Goal: Transaction & Acquisition: Purchase product/service

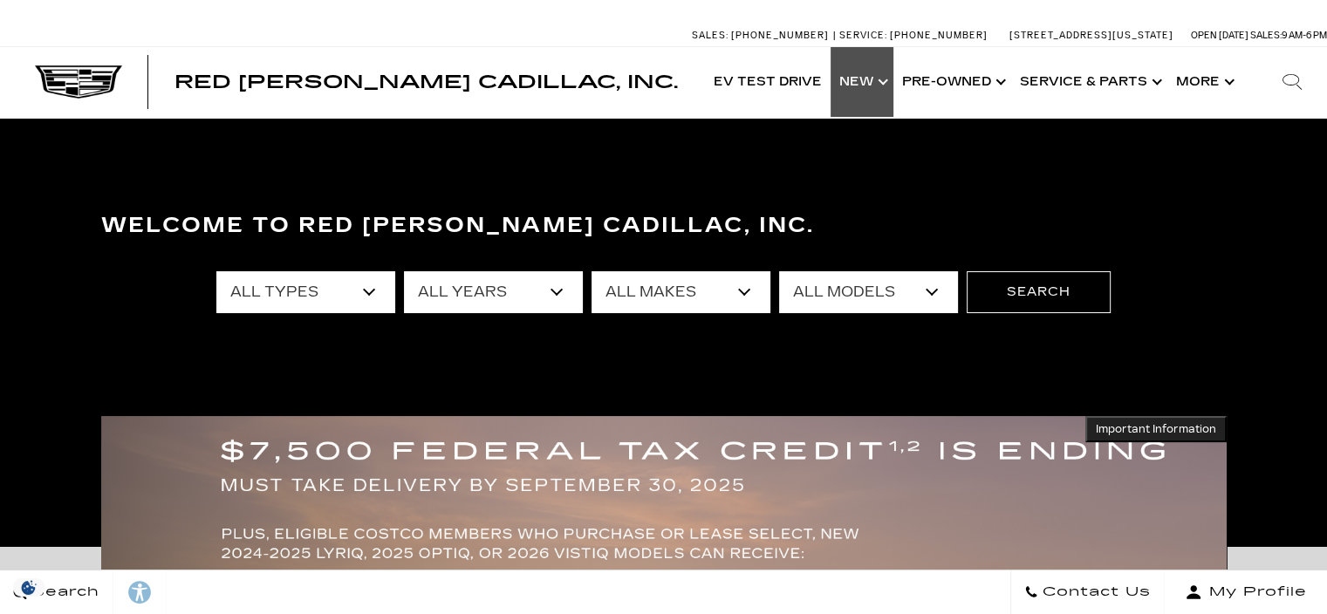
click at [854, 98] on link "Show New" at bounding box center [862, 82] width 63 height 70
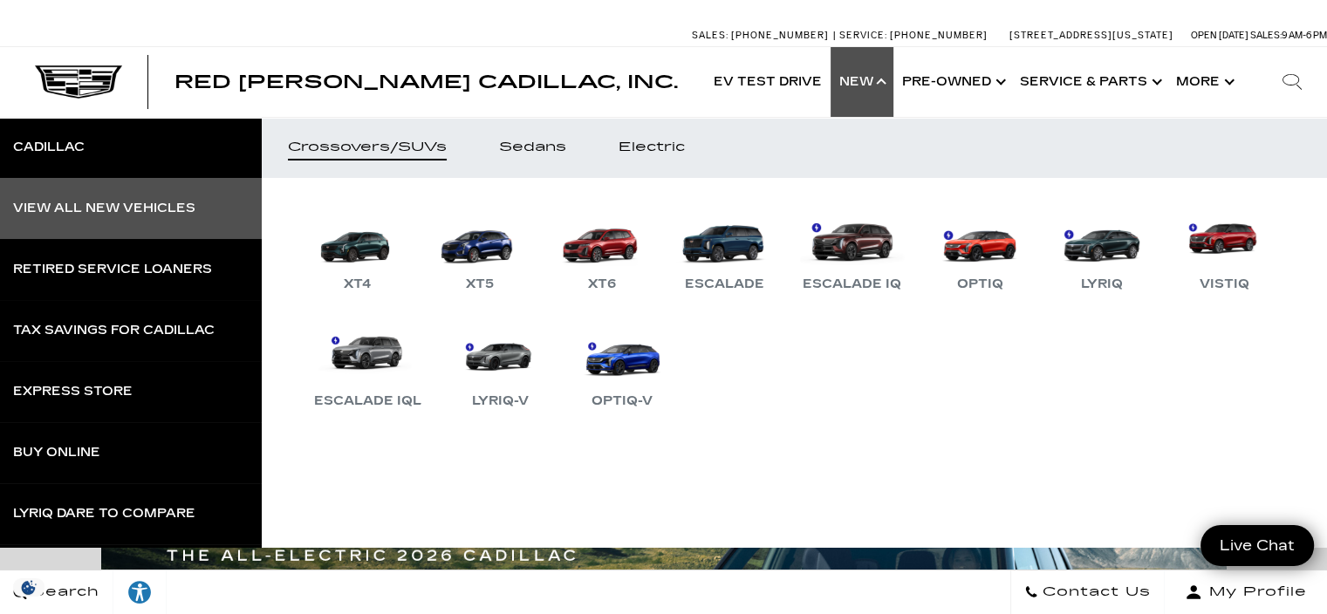
click at [115, 205] on div "View All New Vehicles" at bounding box center [104, 208] width 182 height 12
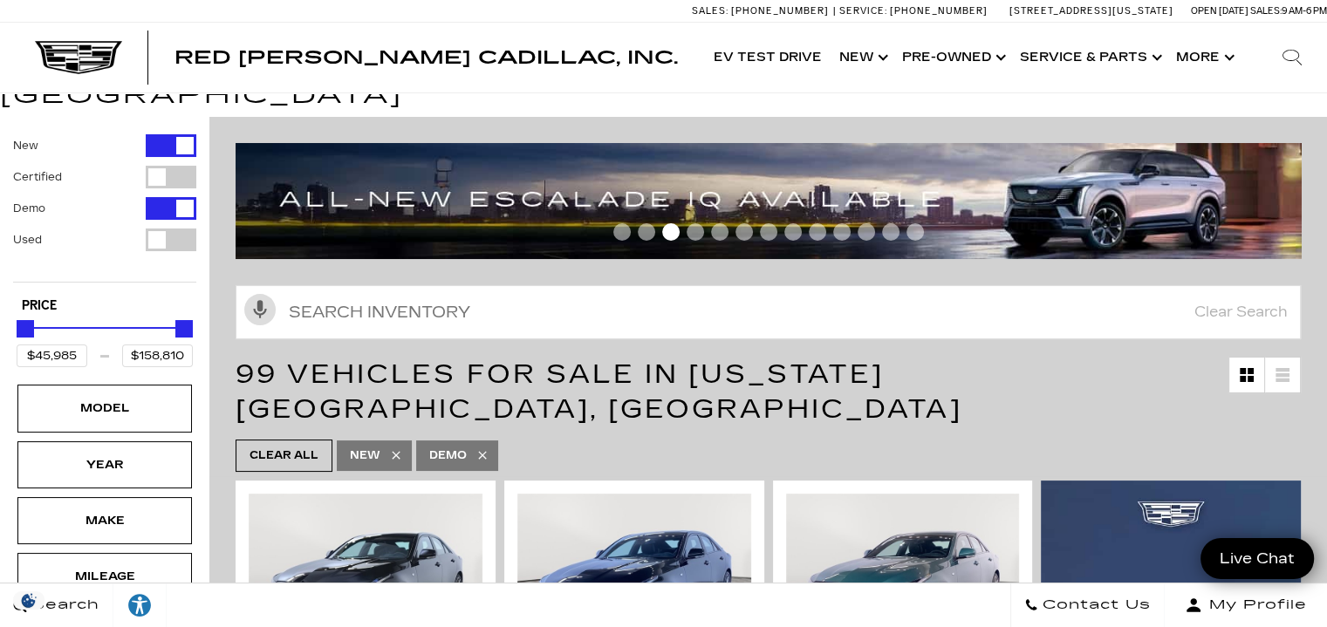
scroll to position [11, 0]
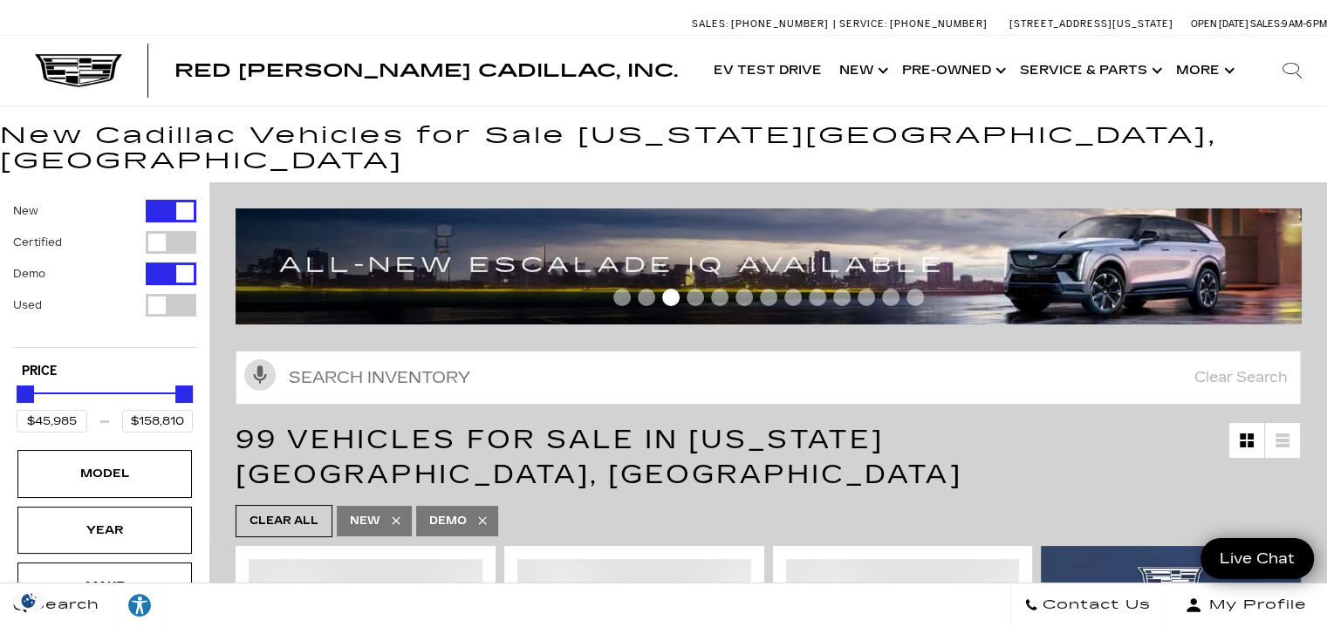
click at [161, 263] on div "Filter by Vehicle Type" at bounding box center [171, 274] width 51 height 23
click at [178, 263] on div "Filter by Vehicle Type" at bounding box center [171, 274] width 51 height 23
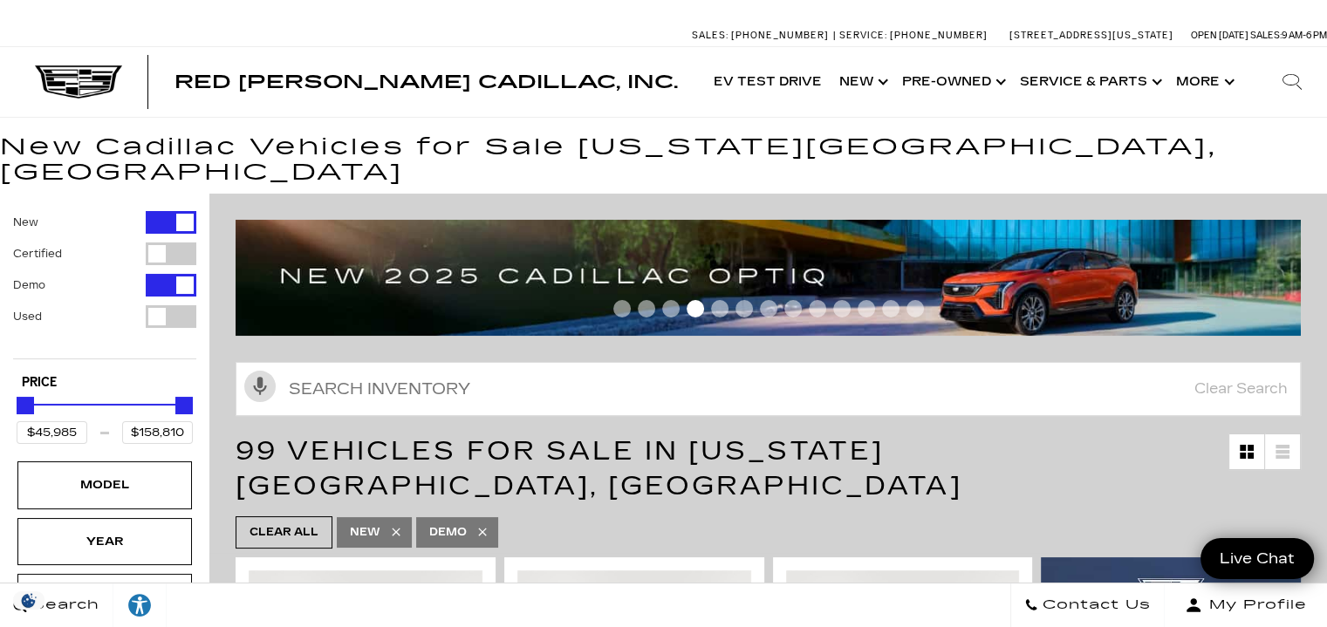
click at [174, 274] on div "Filter by Vehicle Type" at bounding box center [171, 285] width 51 height 23
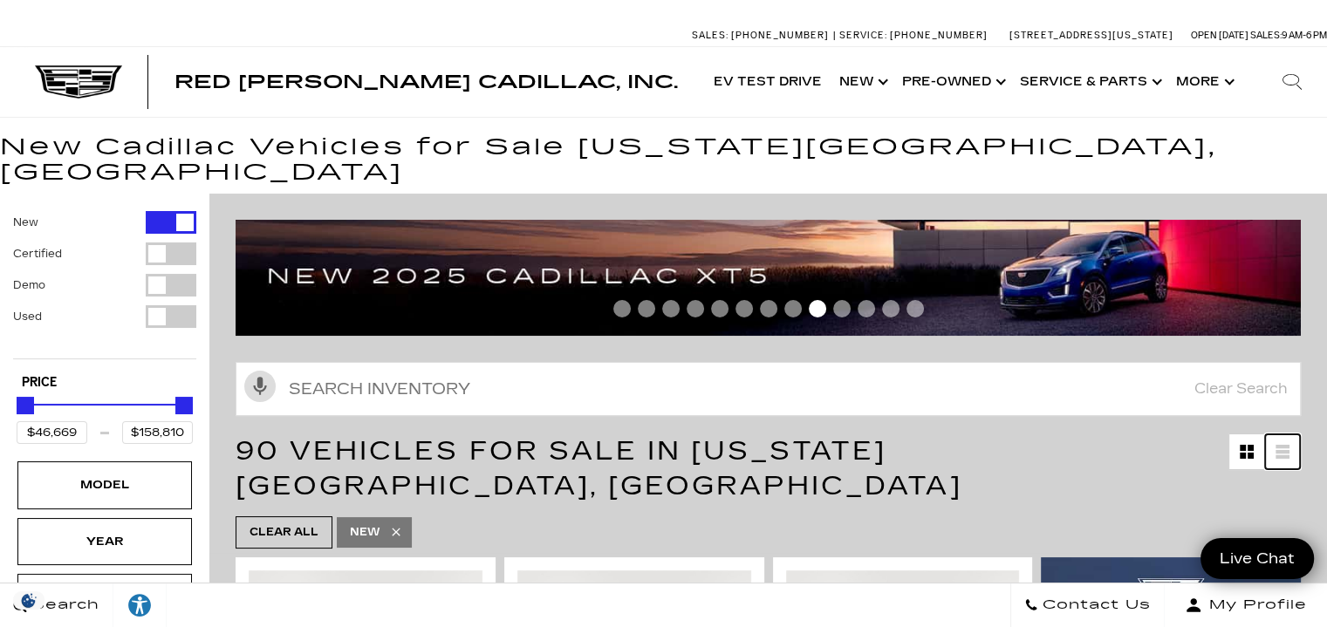
click at [1290, 455] on icon at bounding box center [1283, 456] width 14 height 3
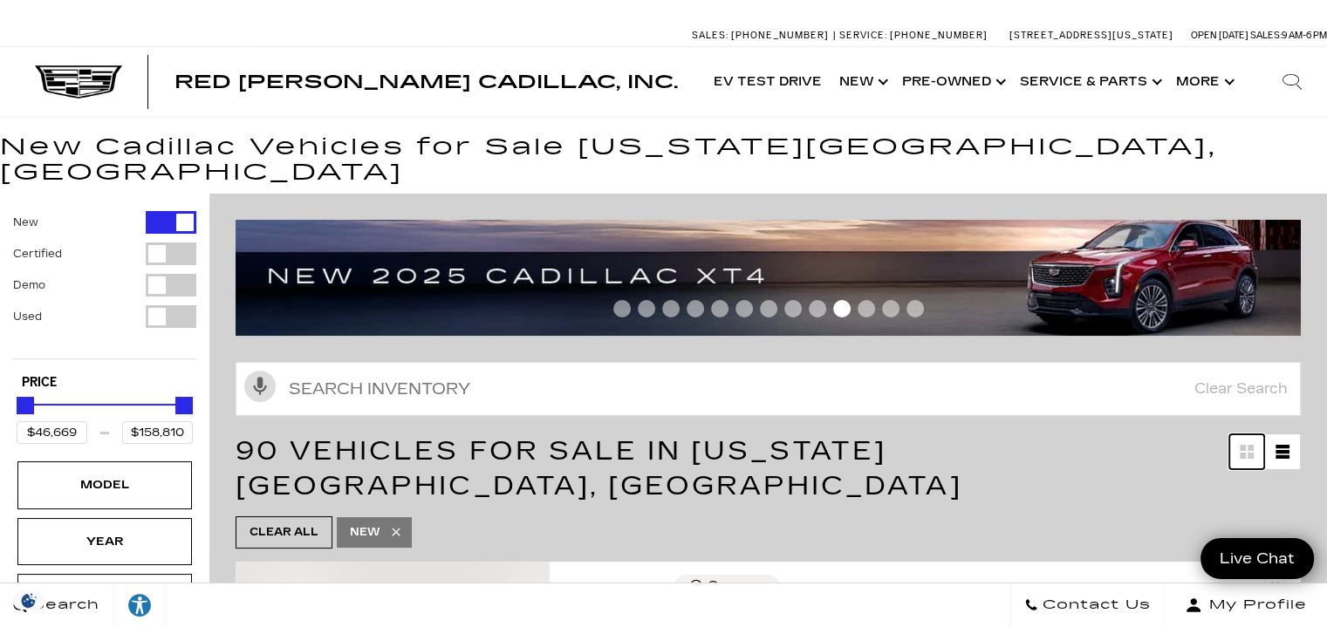
click at [1246, 435] on link "Grid View" at bounding box center [1246, 452] width 35 height 35
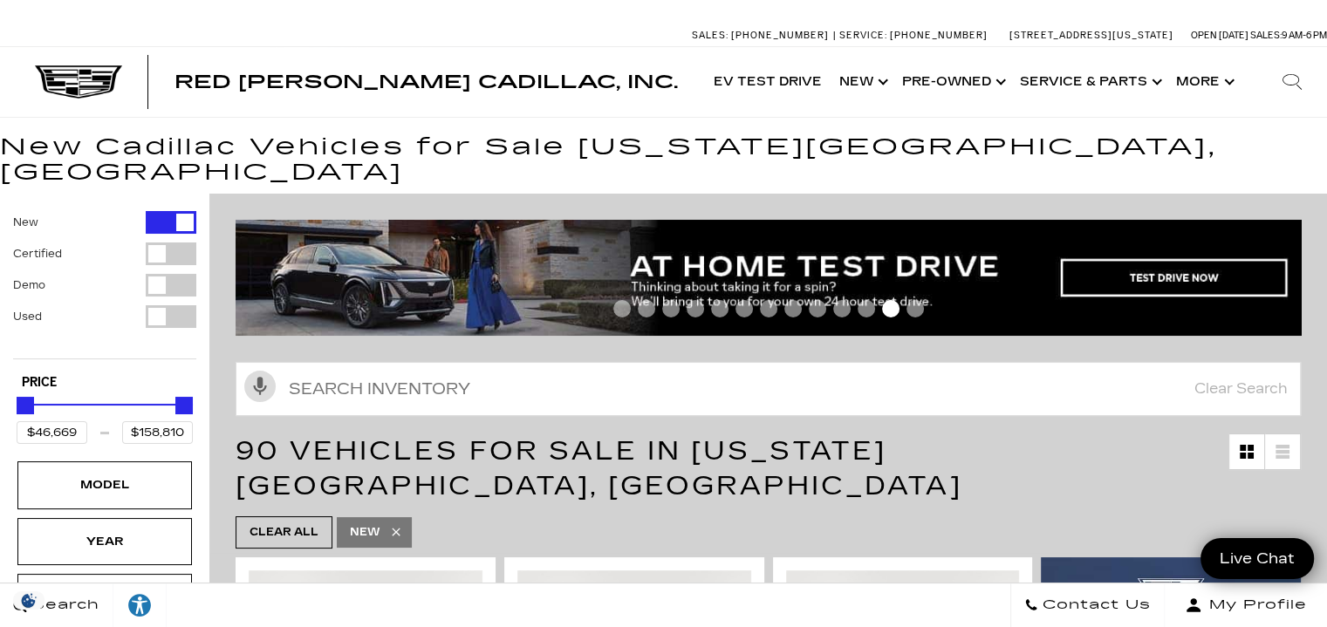
type input "$59,169"
type input "$158,669"
type input "$86,669"
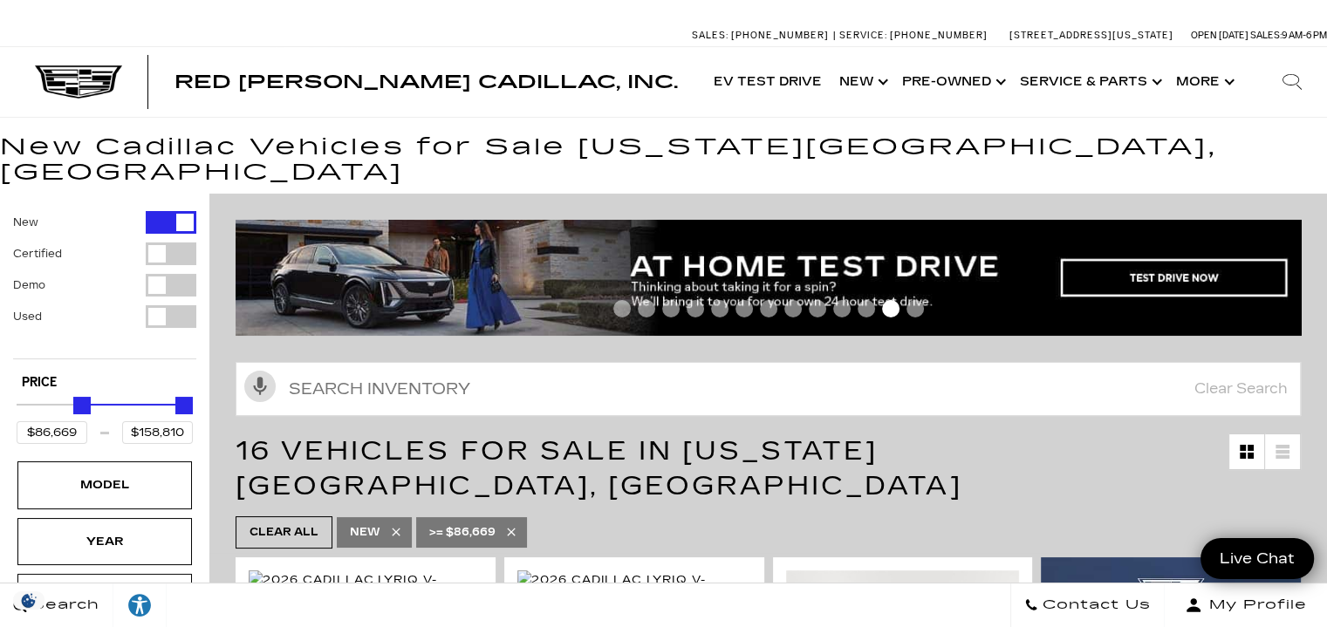
type input "$158,669"
type input "$95,169"
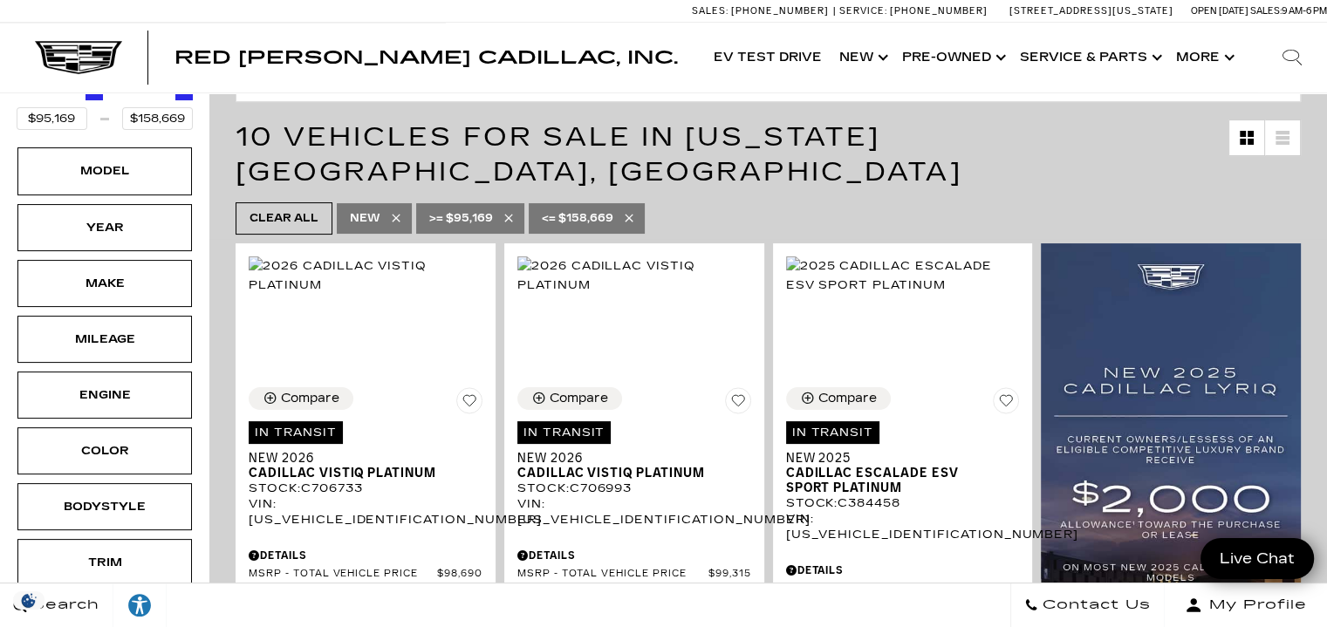
scroll to position [318, 0]
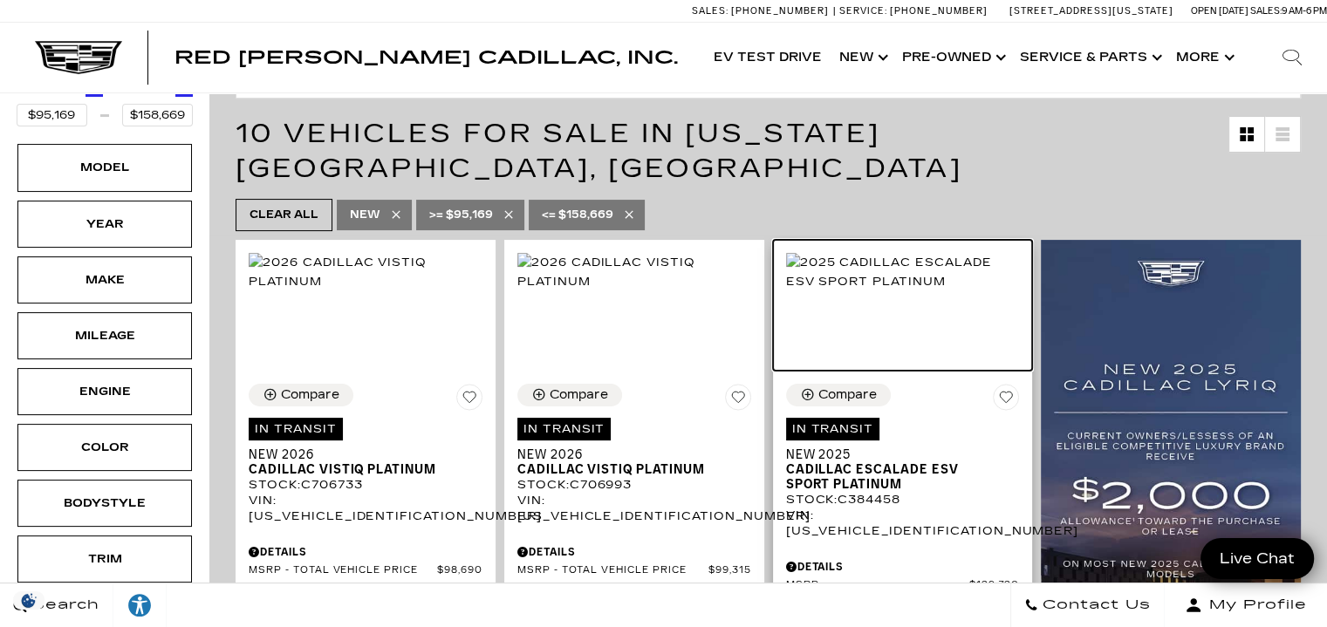
click at [921, 276] on img at bounding box center [903, 272] width 234 height 38
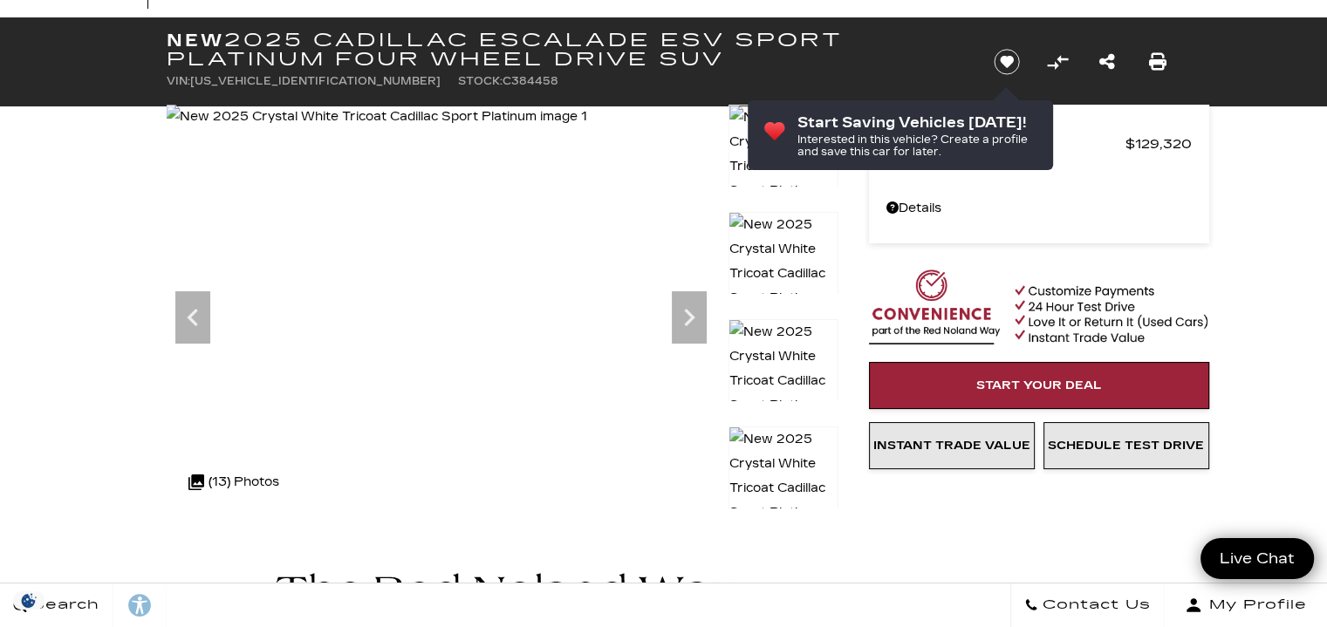
click at [422, 129] on img at bounding box center [376, 117] width 421 height 24
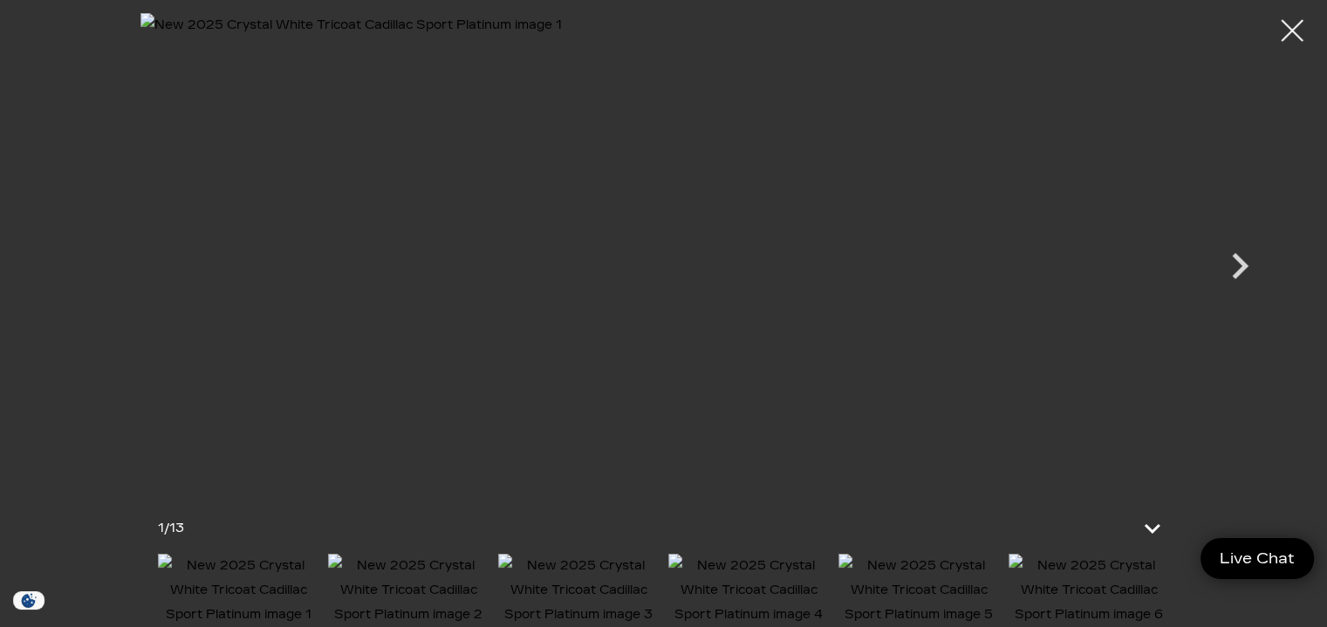
click at [1232, 268] on icon "Next" at bounding box center [1240, 266] width 52 height 52
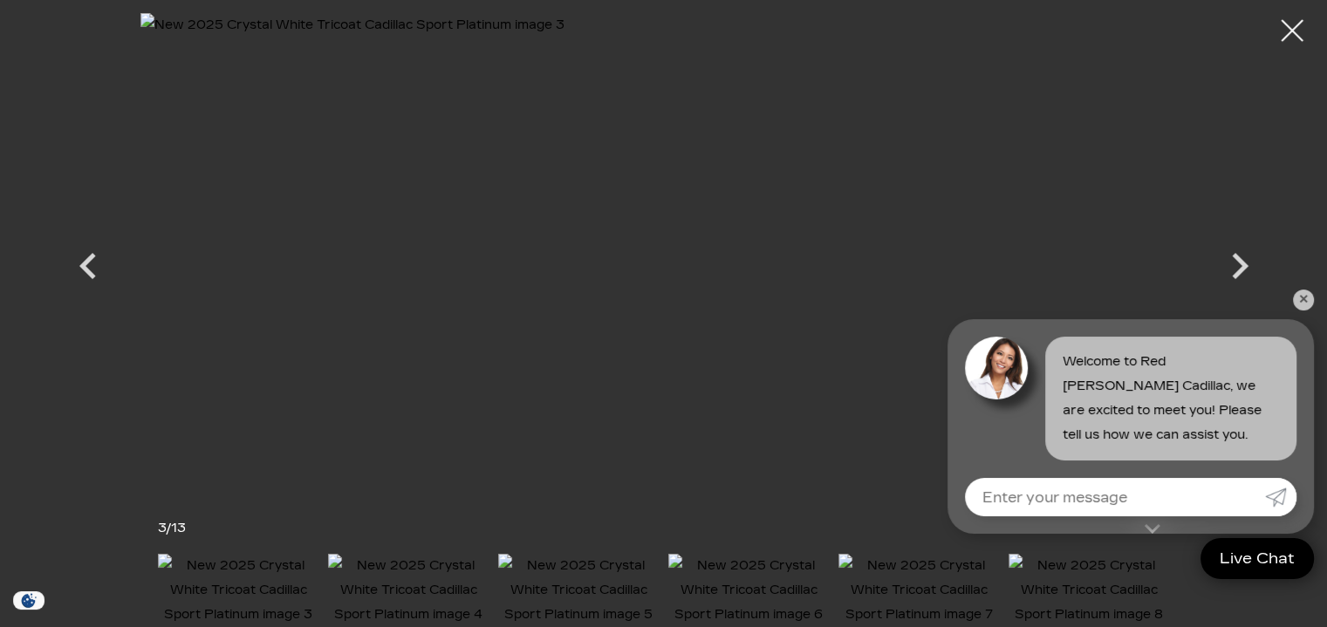
click at [1232, 268] on icon "Next" at bounding box center [1240, 266] width 52 height 52
click at [1286, 304] on div at bounding box center [663, 313] width 1327 height 627
click at [1301, 302] on link "✕" at bounding box center [1303, 300] width 21 height 21
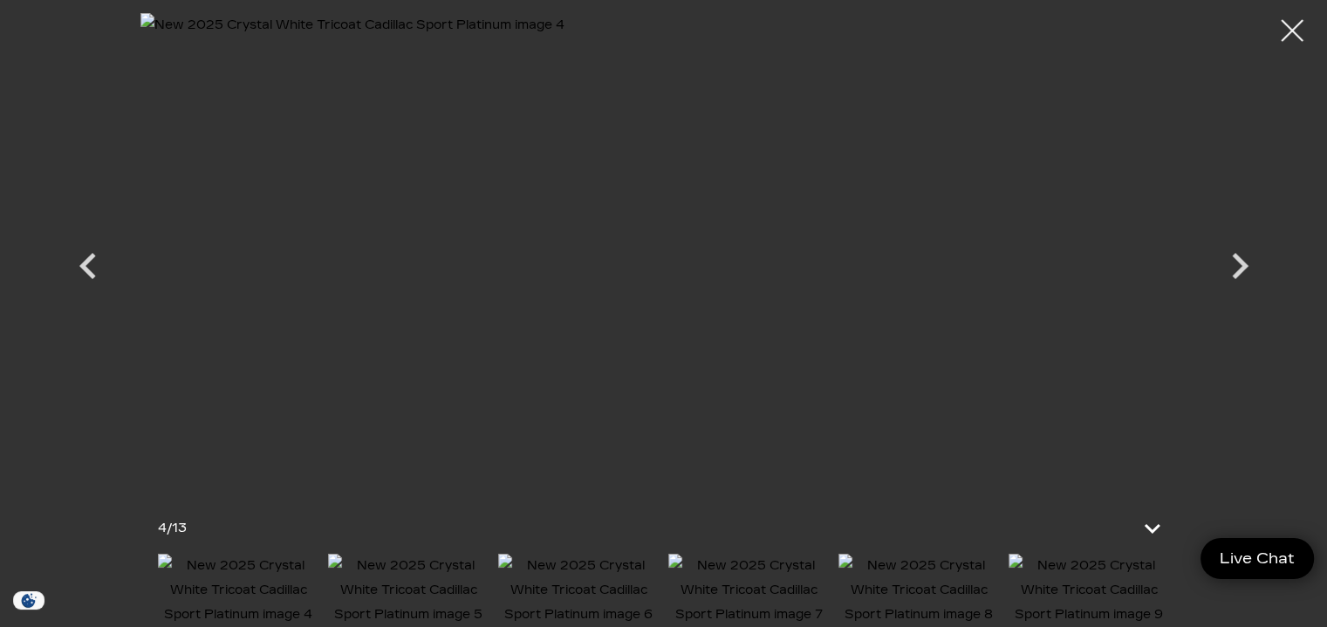
click at [1227, 258] on icon "Next" at bounding box center [1240, 266] width 52 height 52
click at [1226, 271] on icon "Next" at bounding box center [1240, 266] width 52 height 52
click at [1234, 262] on icon "Next" at bounding box center [1240, 266] width 52 height 52
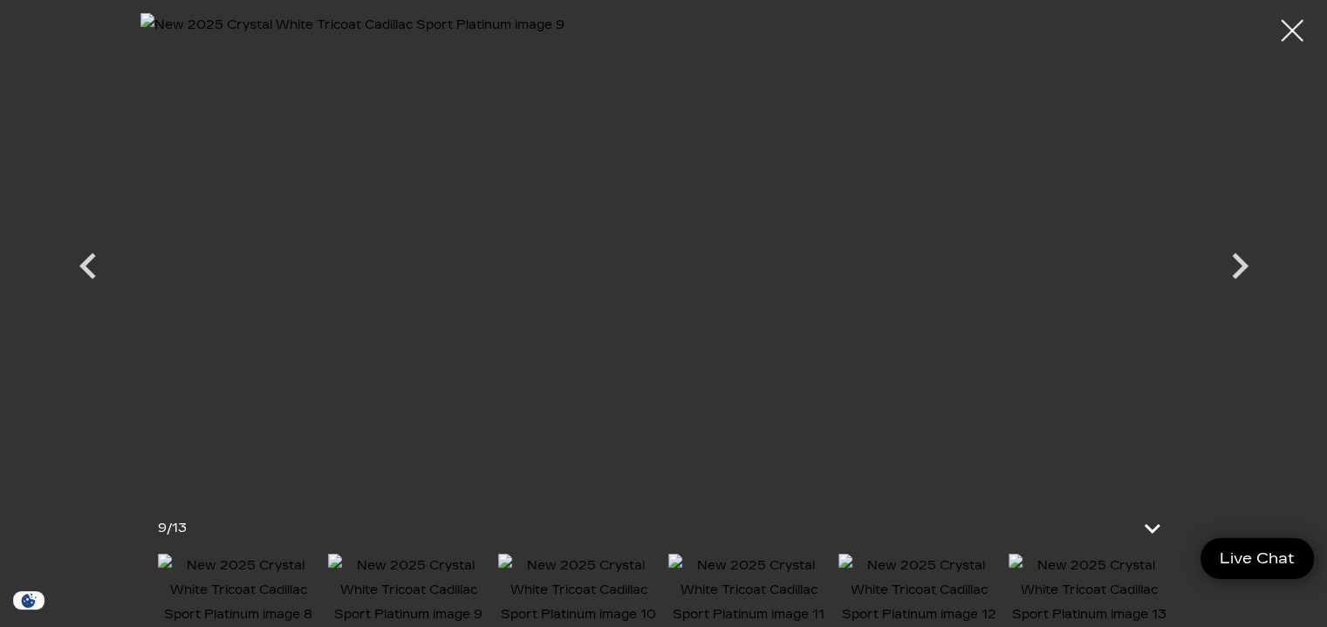
click at [1234, 262] on icon "Next" at bounding box center [1240, 266] width 52 height 52
click at [1236, 270] on icon "Next" at bounding box center [1240, 266] width 52 height 52
click at [1302, 31] on div at bounding box center [1293, 31] width 46 height 46
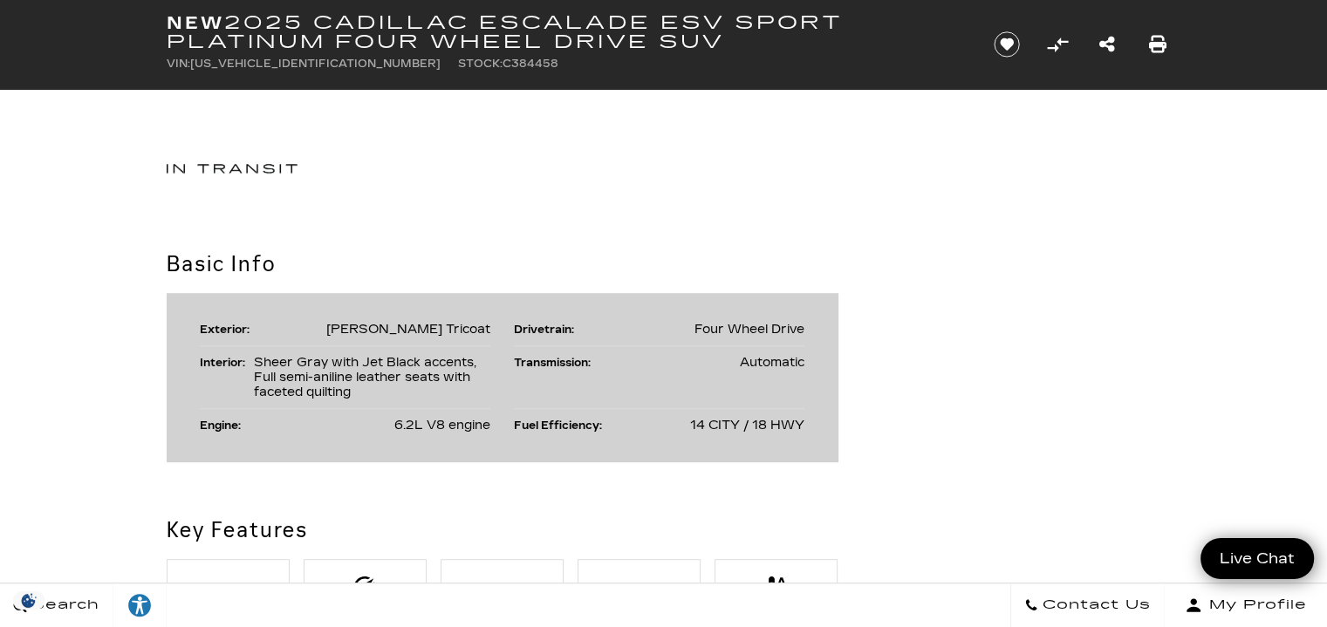
scroll to position [914, 0]
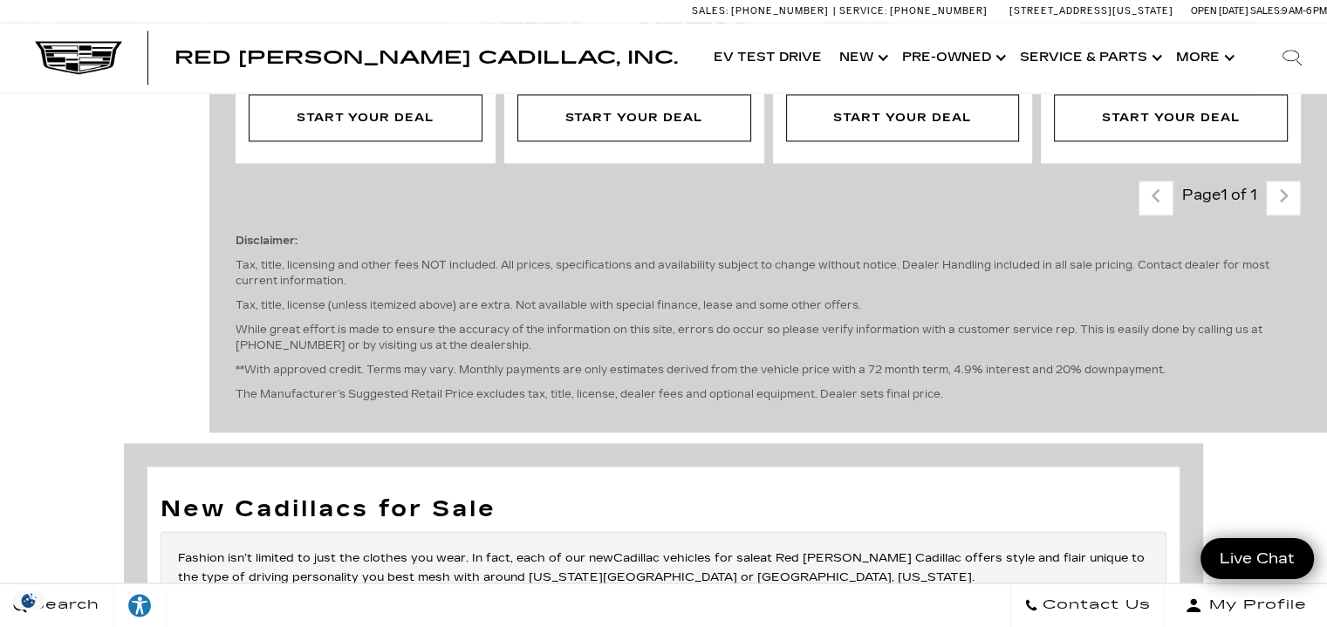
scroll to position [2611, 0]
